Goal: Task Accomplishment & Management: Use online tool/utility

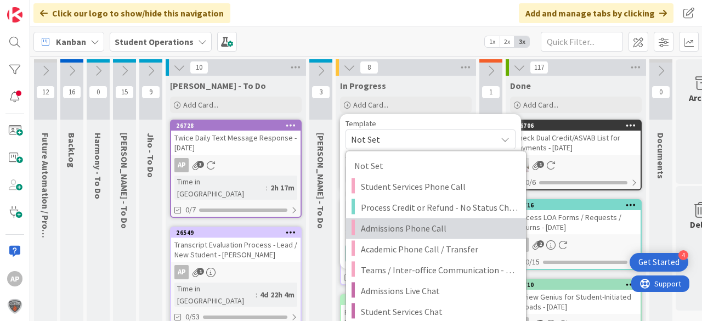
click at [432, 227] on span "Admissions Phone Call" at bounding box center [439, 228] width 157 height 14
type textarea "x"
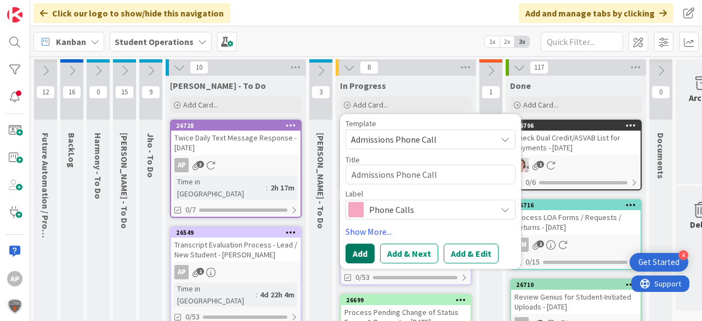
click at [364, 249] on button "Add" at bounding box center [360, 254] width 29 height 20
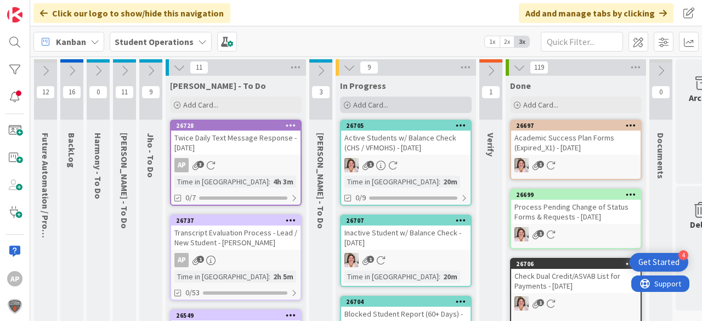
click at [360, 103] on span "Add Card..." at bounding box center [370, 105] width 35 height 10
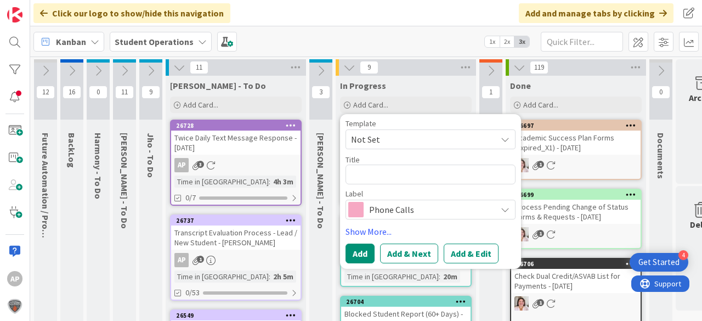
click at [404, 140] on span "Not Set" at bounding box center [419, 139] width 137 height 14
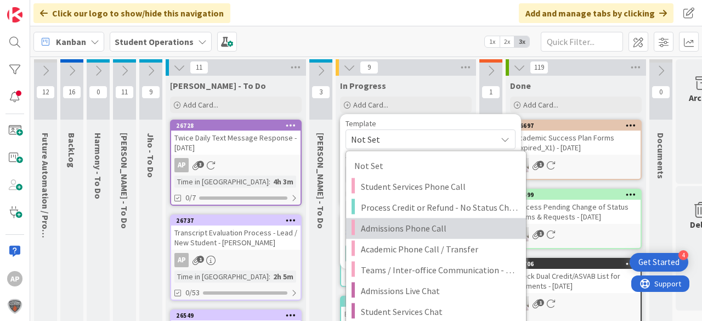
click at [427, 225] on span "Admissions Phone Call" at bounding box center [439, 228] width 157 height 14
type textarea "x"
type textarea "Admissions Phone Call"
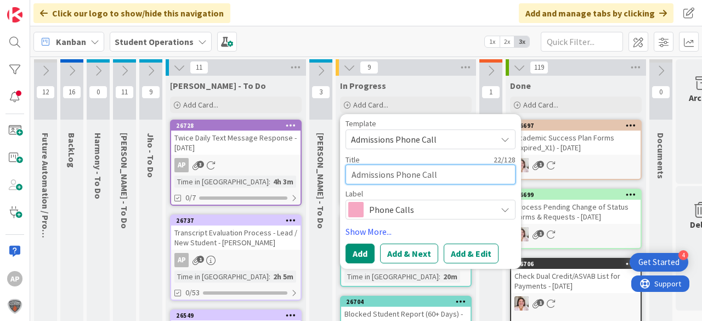
click at [453, 176] on textarea "Admissions Phone Call" at bounding box center [431, 175] width 170 height 20
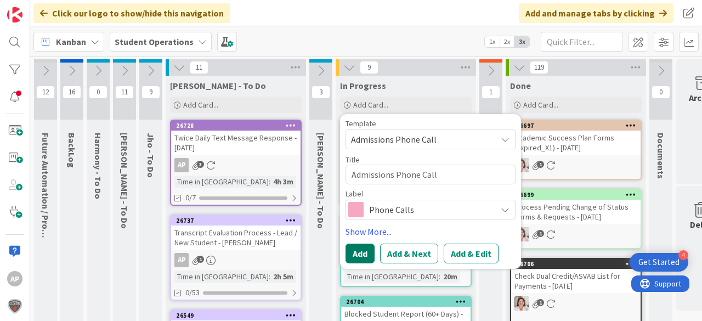
click at [354, 250] on button "Add" at bounding box center [360, 254] width 29 height 20
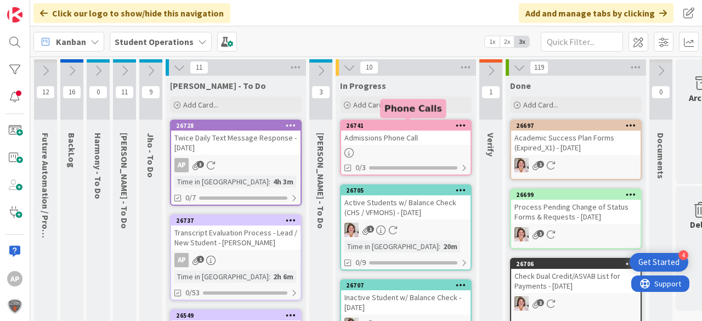
click at [419, 148] on div at bounding box center [405, 152] width 129 height 9
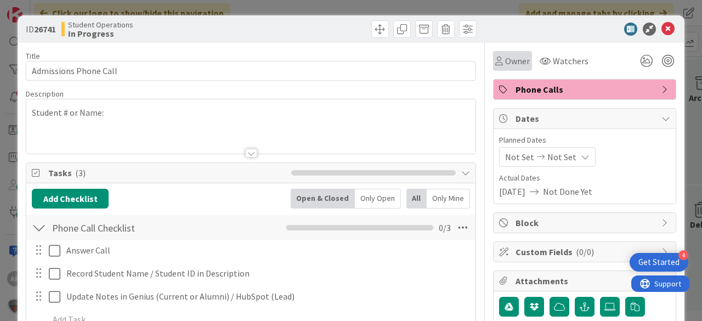
click at [496, 57] on icon at bounding box center [499, 61] width 8 height 9
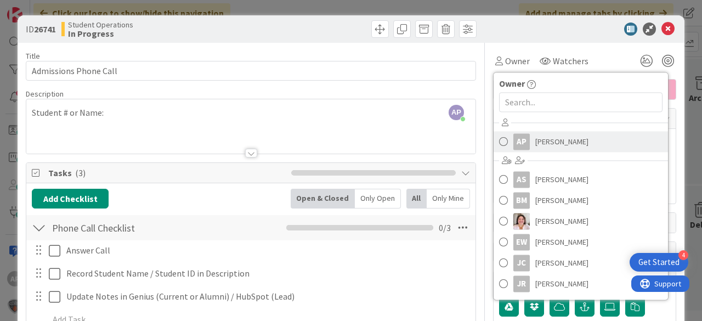
click at [554, 144] on span "Amanda Perry" at bounding box center [561, 141] width 53 height 16
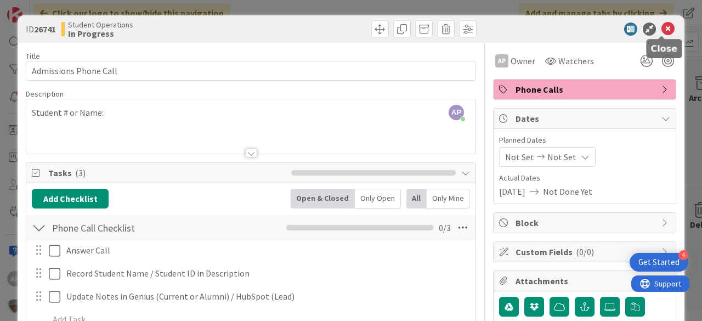
click at [662, 27] on icon at bounding box center [668, 28] width 13 height 13
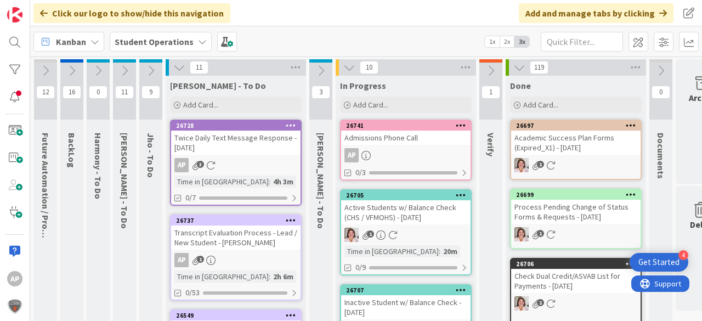
click at [413, 144] on div "Admissions Phone Call" at bounding box center [405, 138] width 129 height 14
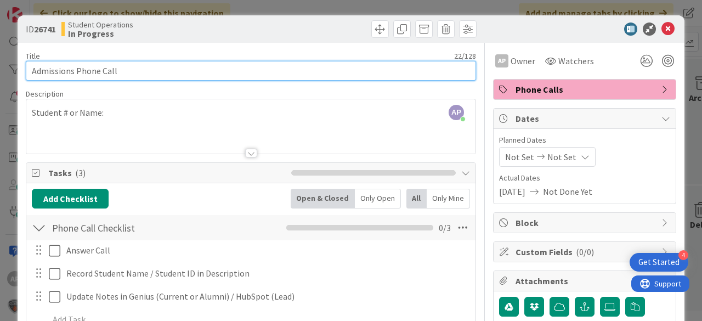
click at [141, 75] on input "Admissions Phone Call" at bounding box center [251, 71] width 450 height 20
type input "Admissions Phone Call - Sara Nezamloo"
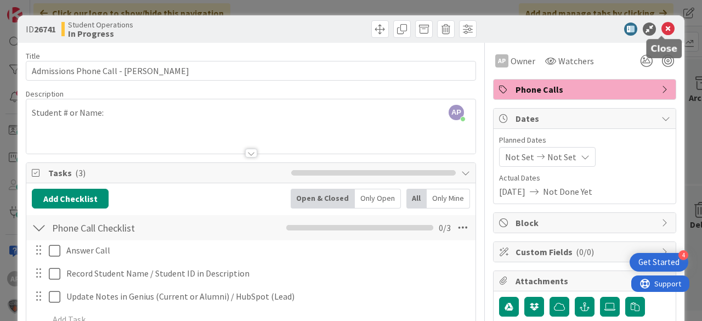
click at [665, 29] on icon at bounding box center [668, 28] width 13 height 13
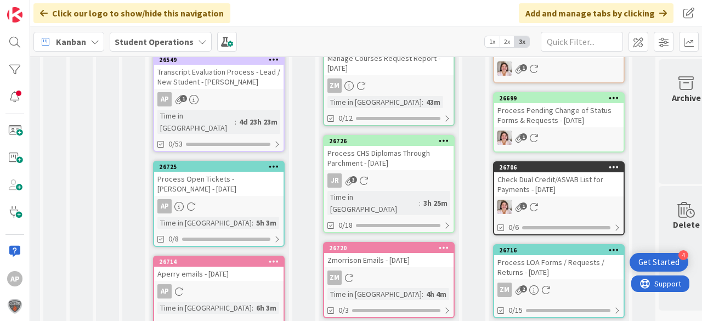
scroll to position [0, 17]
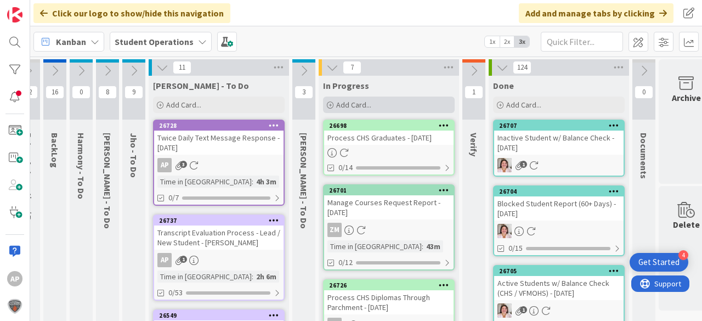
click at [383, 103] on div "Add Card..." at bounding box center [389, 105] width 132 height 16
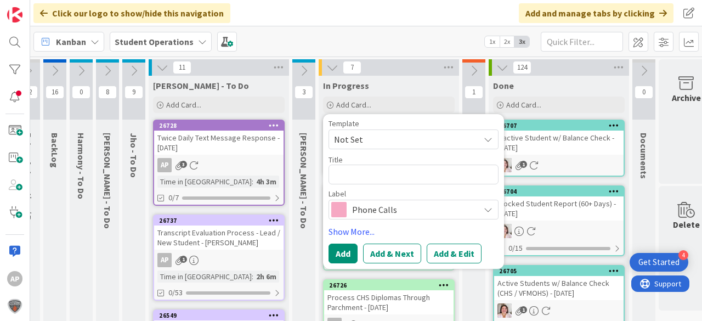
click at [394, 134] on span "Not Set" at bounding box center [402, 139] width 137 height 14
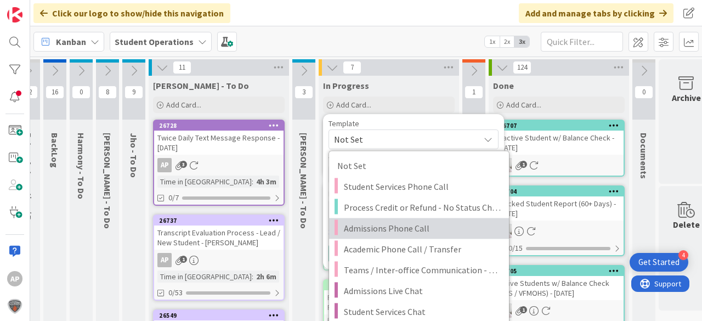
click at [413, 227] on span "Admissions Phone Call" at bounding box center [422, 228] width 157 height 14
type textarea "x"
type textarea "Admissions Phone Call"
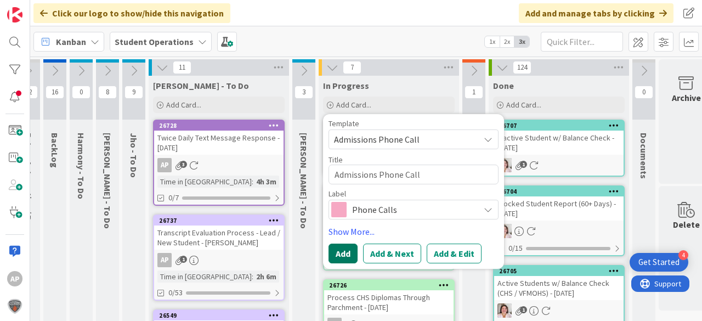
click at [343, 250] on button "Add" at bounding box center [343, 254] width 29 height 20
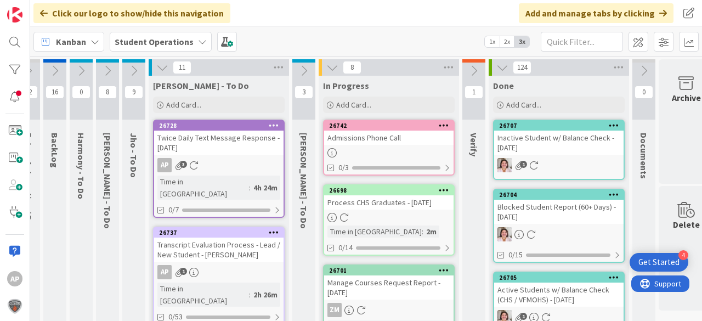
click at [404, 140] on div "Admissions Phone Call" at bounding box center [388, 138] width 129 height 14
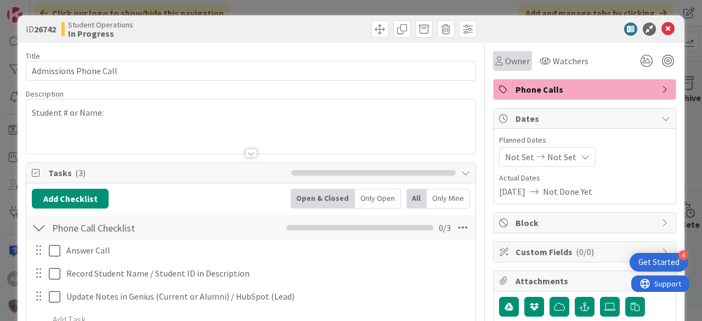
click at [513, 58] on span "Owner" at bounding box center [517, 60] width 25 height 13
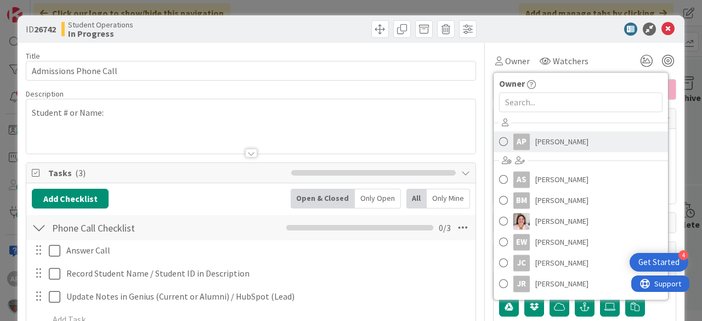
click at [551, 144] on span "Amanda Perry" at bounding box center [561, 141] width 53 height 16
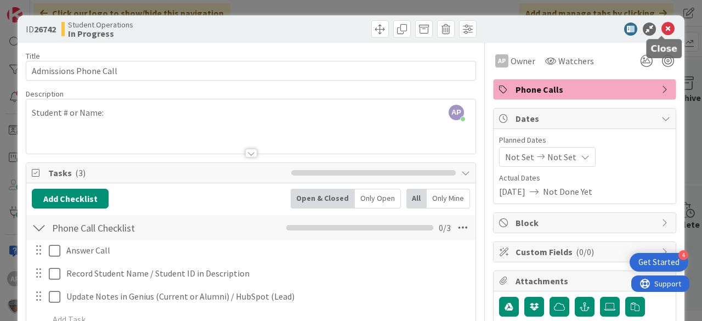
click at [665, 26] on icon at bounding box center [668, 28] width 13 height 13
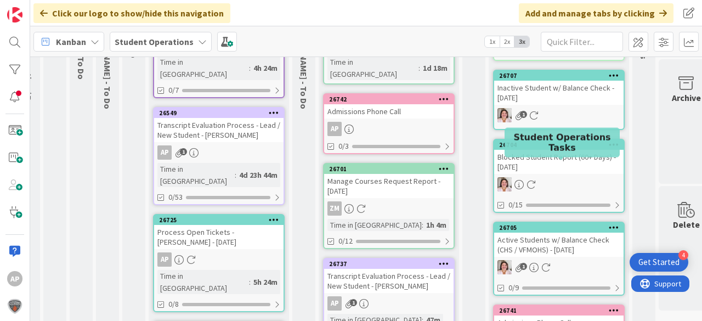
scroll to position [44, 17]
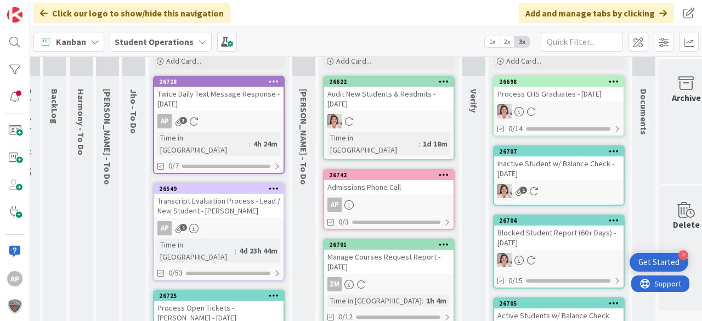
click at [439, 171] on icon at bounding box center [444, 175] width 10 height 8
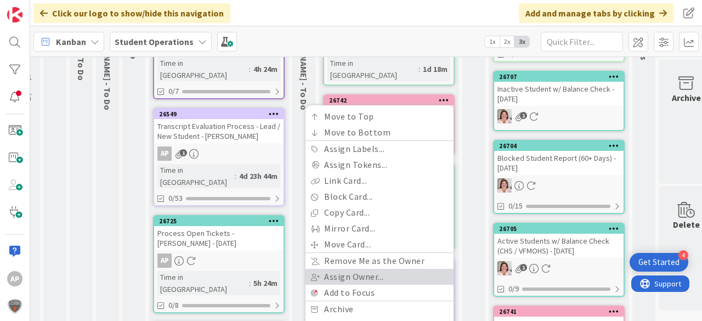
scroll to position [132, 17]
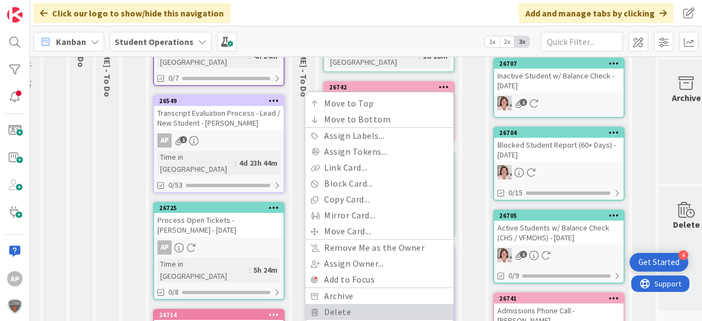
click at [354, 304] on link "Delete" at bounding box center [380, 312] width 148 height 16
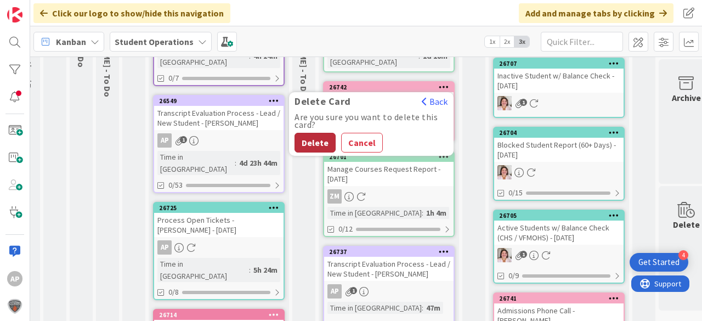
click at [311, 134] on button "Delete" at bounding box center [315, 143] width 41 height 20
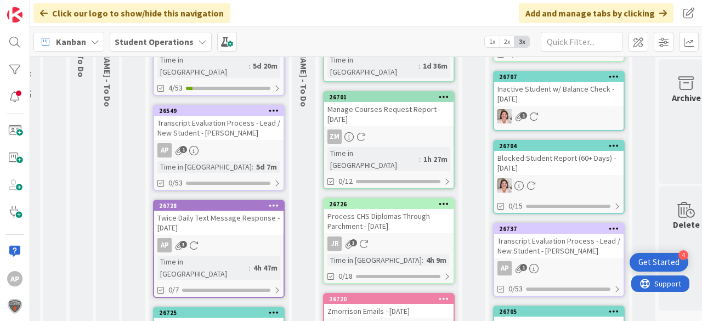
scroll to position [0, 17]
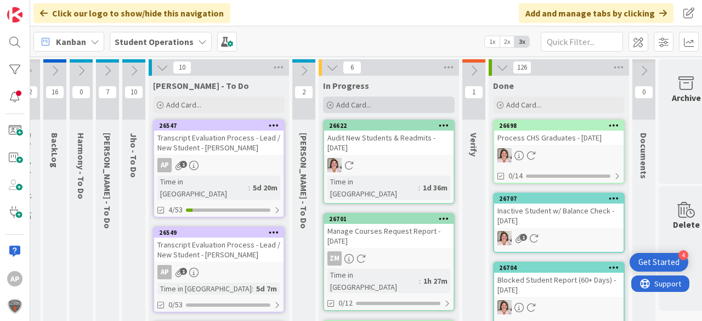
click at [343, 103] on span "Add Card..." at bounding box center [353, 105] width 35 height 10
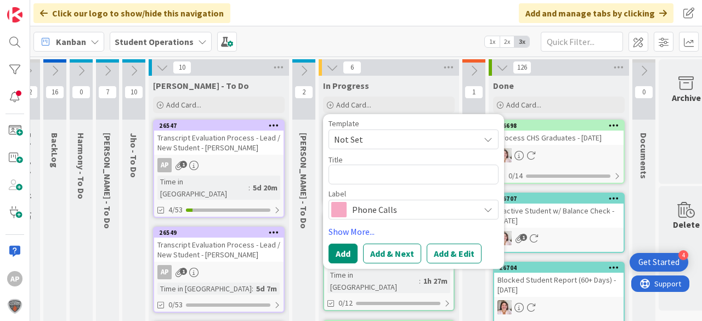
click at [388, 139] on span "Not Set" at bounding box center [402, 139] width 137 height 14
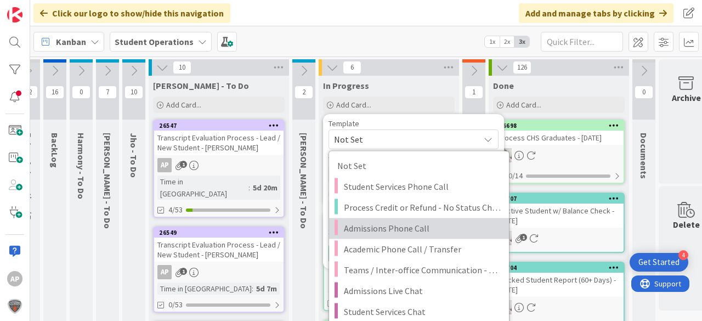
click at [414, 229] on span "Admissions Phone Call" at bounding box center [422, 228] width 157 height 14
type textarea "x"
type textarea "Admissions Phone Call"
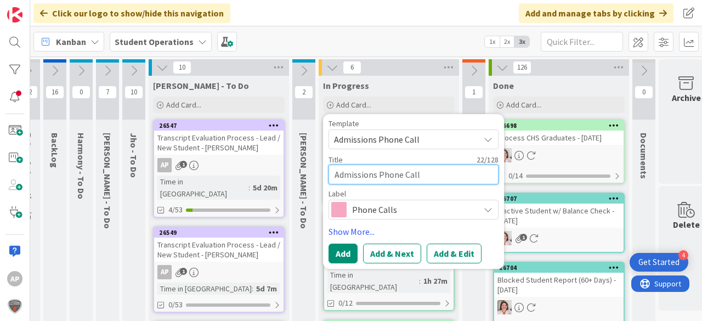
click at [442, 178] on textarea "Admissions Phone Call" at bounding box center [414, 175] width 170 height 20
type textarea "x"
type textarea "Admissions Phone Call -"
type textarea "x"
type textarea "Admissions Phone Call - S"
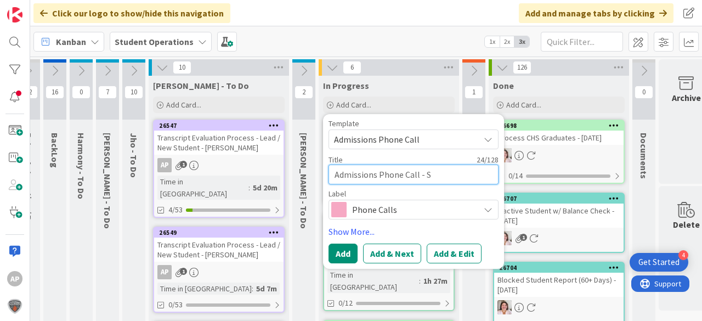
type textarea "x"
type textarea "Admissions Phone Call - Sa"
type textarea "x"
type textarea "Admissions Phone Call - Sal"
type textarea "x"
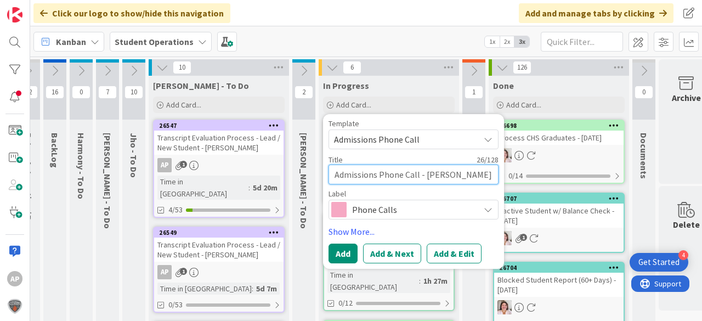
type textarea "Admissions Phone Call - Sall"
type textarea "x"
type textarea "Admissions Phone Call - Sally"
type textarea "x"
type textarea "Admissions Phone Call - Sally"
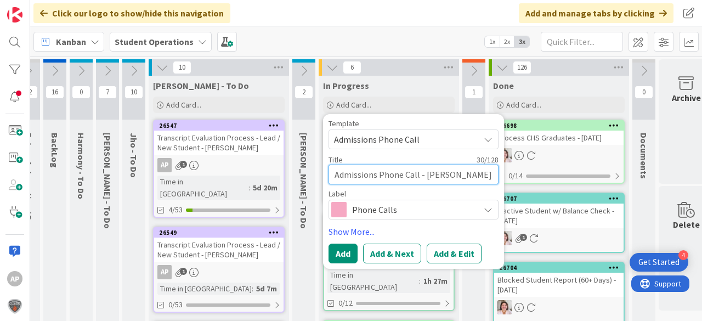
type textarea "x"
type textarea "Admissions Phone Call - Sally E"
type textarea "x"
type textarea "Admissions Phone Call - Sally Eg"
type textarea "x"
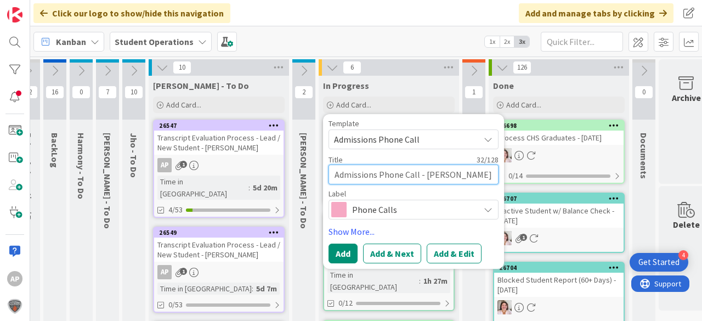
type textarea "Admissions Phone Call - Sally Egg"
type textarea "x"
type textarea "Admissions Phone Call - Sally Egge"
type textarea "x"
type textarea "Admissions Phone Call - Sally Egger"
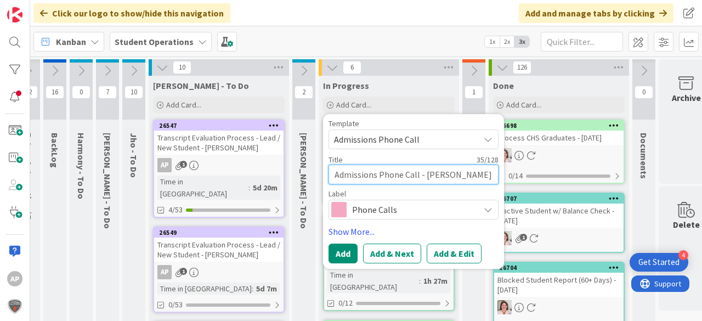
type textarea "x"
type textarea "Admissions Phone Call - Sally Eggers"
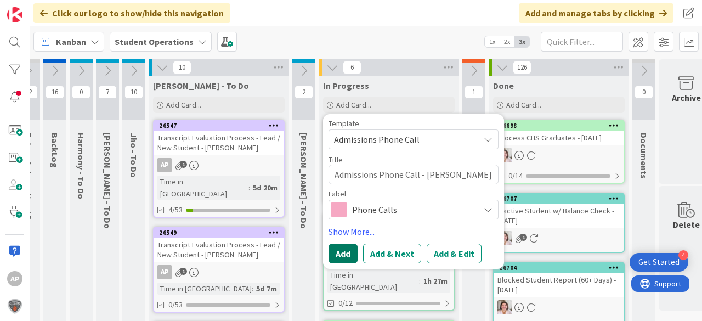
click at [348, 253] on button "Add" at bounding box center [343, 254] width 29 height 20
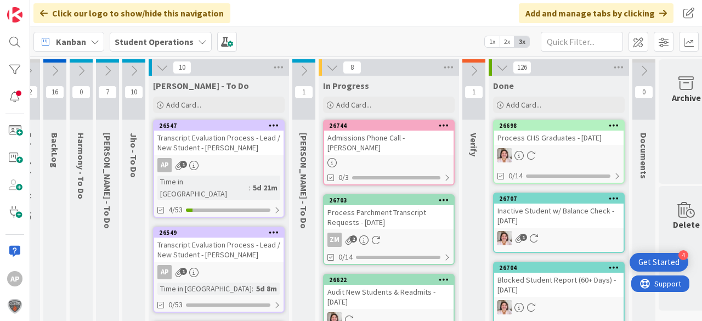
click at [372, 145] on link "26744 Admissions Phone Call - Sally Eggers 0/3" at bounding box center [389, 153] width 132 height 66
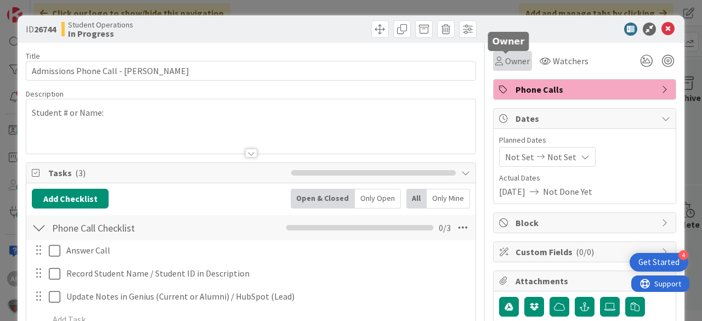
click at [507, 59] on span "Owner" at bounding box center [517, 60] width 25 height 13
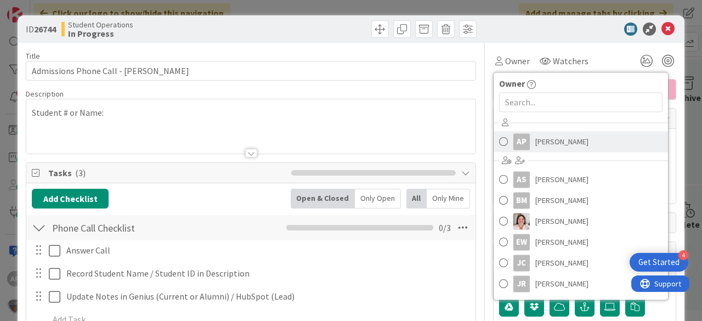
click at [558, 148] on span "Amanda Perry" at bounding box center [561, 141] width 53 height 16
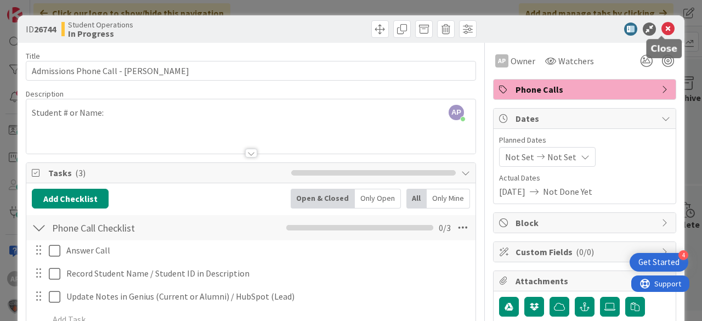
click at [665, 30] on icon at bounding box center [668, 28] width 13 height 13
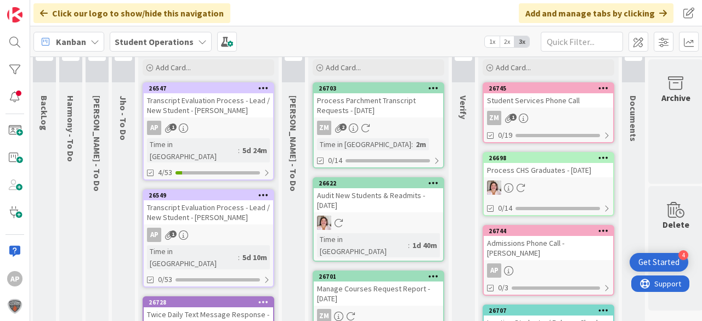
scroll to position [88, 27]
